Goal: Task Accomplishment & Management: Complete application form

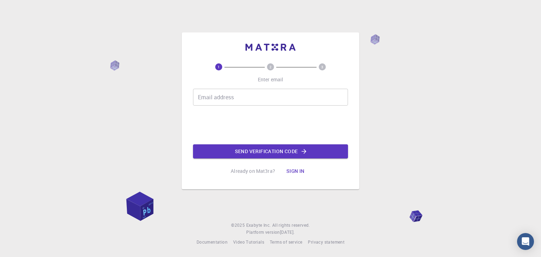
click at [248, 100] on input "Email address" at bounding box center [270, 97] width 155 height 17
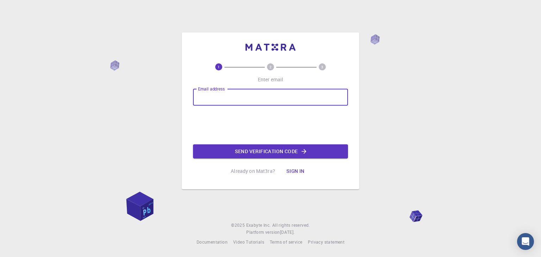
type input "[EMAIL_ADDRESS][DOMAIN_NAME]"
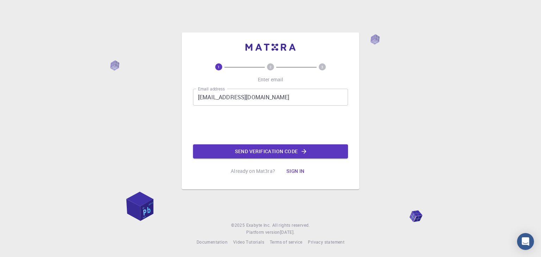
click at [300, 175] on button "Sign in" at bounding box center [296, 171] width 30 height 14
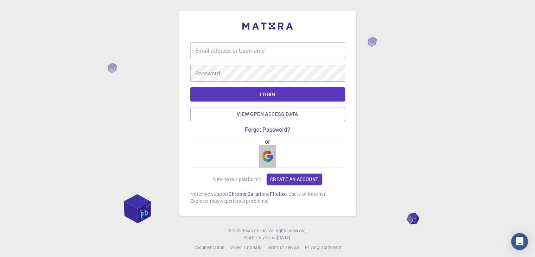
click at [268, 158] on img "button" at bounding box center [267, 156] width 11 height 11
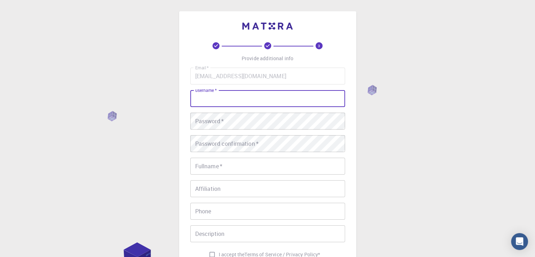
click at [237, 96] on input "username   *" at bounding box center [267, 98] width 155 height 17
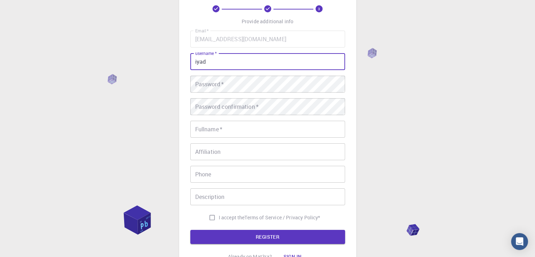
scroll to position [58, 0]
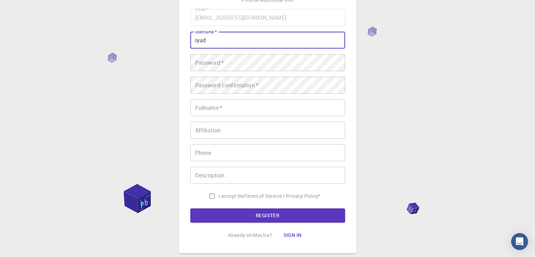
type input "iyad"
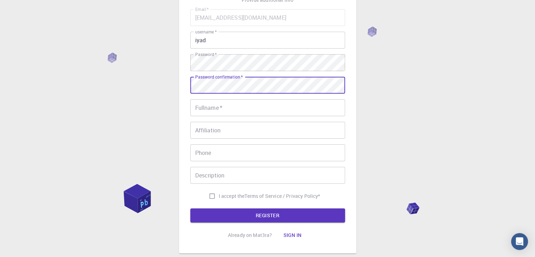
click at [214, 105] on input "Fullname   *" at bounding box center [267, 107] width 155 height 17
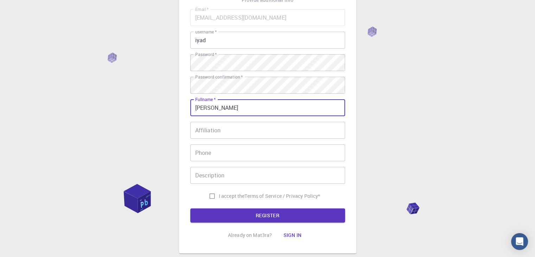
type input "[PERSON_NAME]"
click at [213, 132] on input "Affiliation" at bounding box center [267, 130] width 155 height 17
click at [233, 164] on div "Email   * [EMAIL_ADDRESS][DOMAIN_NAME] Email   * username   * iyad username   *…" at bounding box center [267, 106] width 155 height 194
drag, startPoint x: 236, startPoint y: 164, endPoint x: 241, endPoint y: 161, distance: 5.4
click at [237, 164] on div "Email   * [EMAIL_ADDRESS][DOMAIN_NAME] Email   * username   * iyad username   *…" at bounding box center [267, 106] width 155 height 194
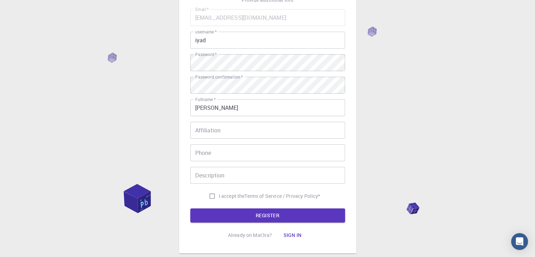
click at [242, 161] on div "Email   * [EMAIL_ADDRESS][DOMAIN_NAME] Email   * username   * iyad username   *…" at bounding box center [267, 106] width 155 height 194
click at [244, 159] on input "Phone" at bounding box center [267, 152] width 155 height 17
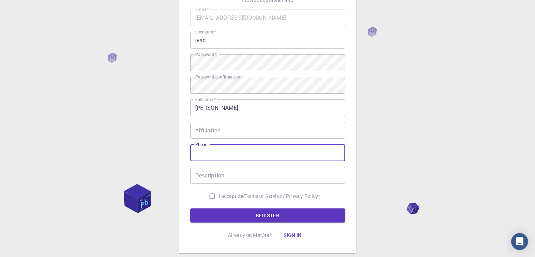
click at [278, 187] on div "Email   * [EMAIL_ADDRESS][DOMAIN_NAME] Email   * username   * iyad username   *…" at bounding box center [267, 106] width 155 height 194
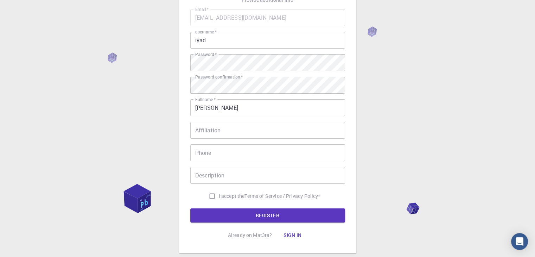
click at [219, 194] on span "I accept the" at bounding box center [232, 196] width 26 height 7
click at [217, 194] on input "I accept the Terms of Service / Privacy Policy *" at bounding box center [212, 195] width 13 height 13
checkbox input "true"
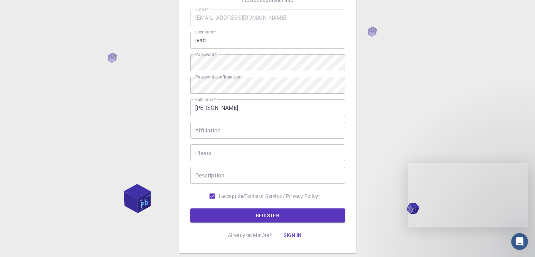
scroll to position [0, 0]
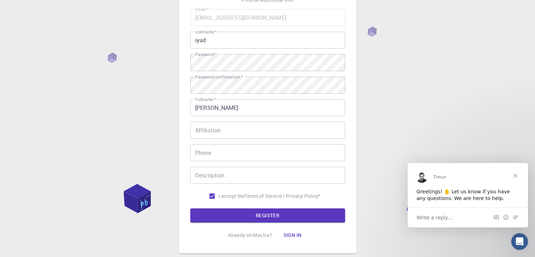
click at [215, 135] on input "Affiliation" at bounding box center [267, 130] width 155 height 17
click at [355, 234] on div "3 Provide additional info Email   * [EMAIL_ADDRESS][DOMAIN_NAME] Email   * user…" at bounding box center [267, 103] width 177 height 301
click at [518, 171] on span "Close" at bounding box center [515, 175] width 25 height 25
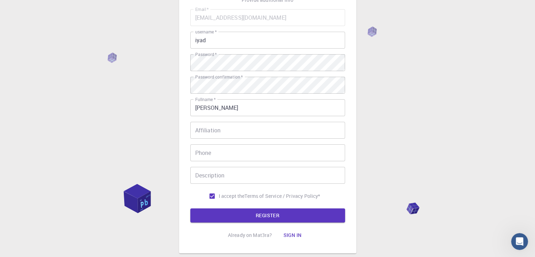
drag, startPoint x: 408, startPoint y: 201, endPoint x: 424, endPoint y: 206, distance: 16.1
click at [424, 206] on div "3 Provide additional info Email   * [EMAIL_ADDRESS][DOMAIN_NAME] Email   * user…" at bounding box center [267, 121] width 535 height 358
click at [301, 214] on button "REGISTER" at bounding box center [267, 215] width 155 height 14
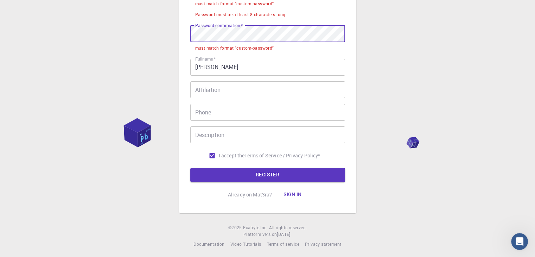
scroll to position [152, 0]
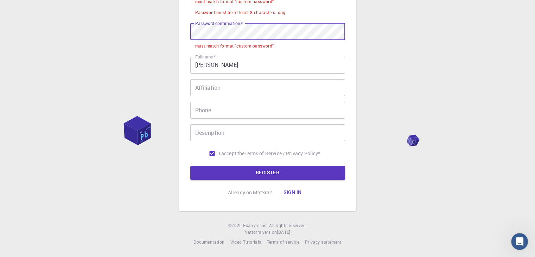
click at [283, 190] on button "Sign in" at bounding box center [293, 192] width 30 height 14
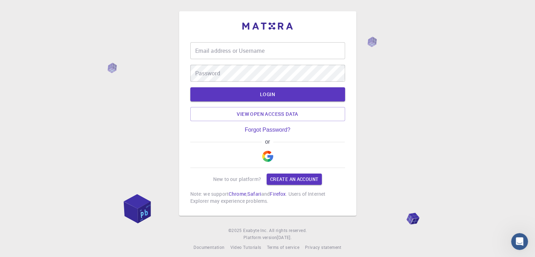
click at [270, 157] on img "button" at bounding box center [267, 156] width 11 height 11
